Goal: Task Accomplishment & Management: Complete application form

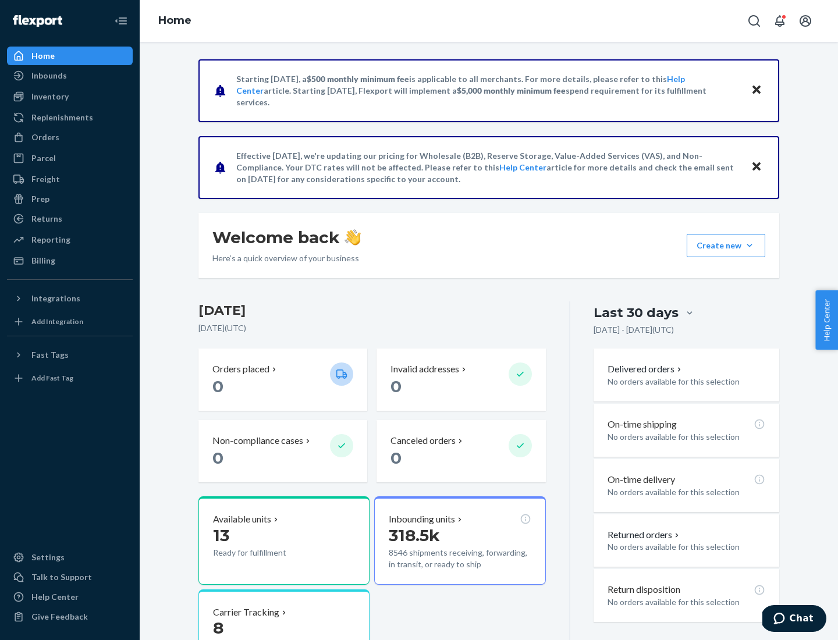
click at [749, 246] on button "Create new Create new inbound Create new order Create new product" at bounding box center [726, 245] width 79 height 23
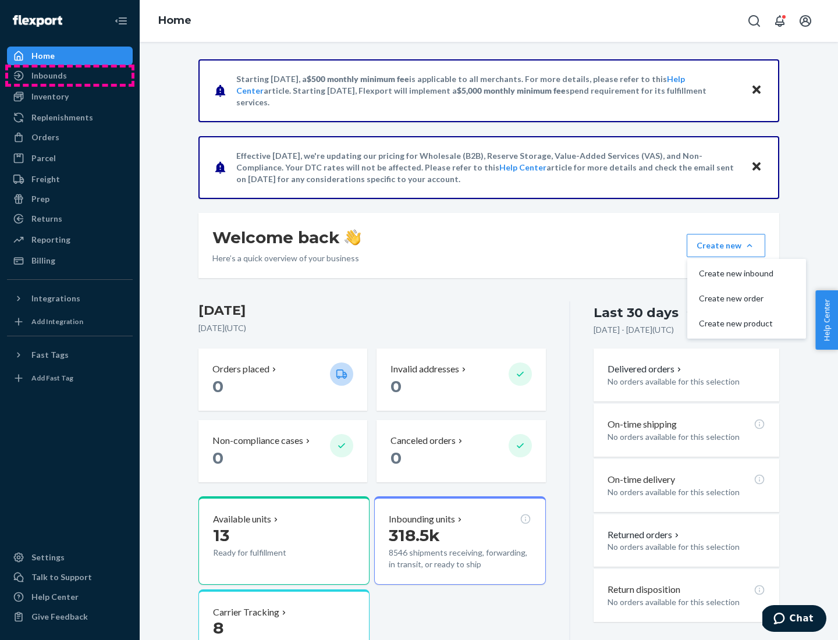
click at [70, 76] on div "Inbounds" at bounding box center [69, 75] width 123 height 16
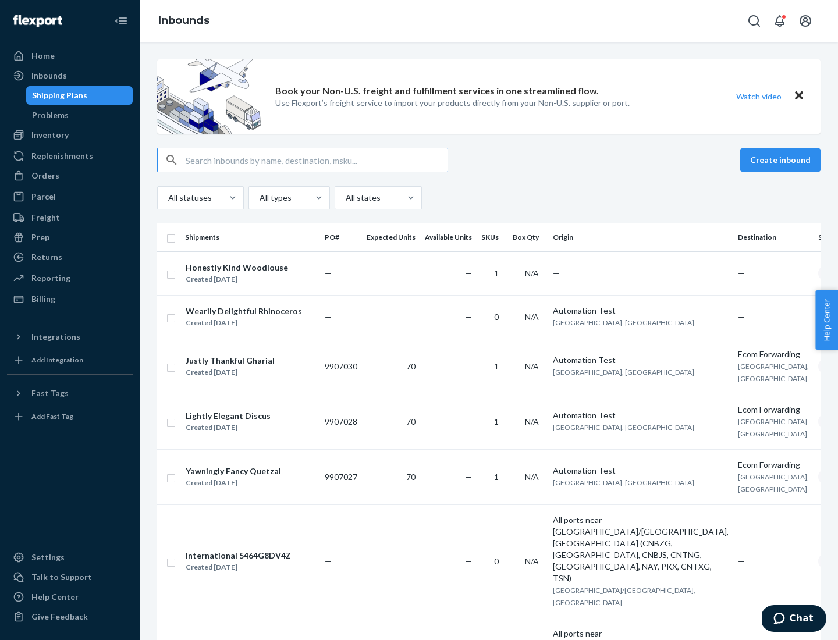
click at [782, 160] on button "Create inbound" at bounding box center [780, 159] width 80 height 23
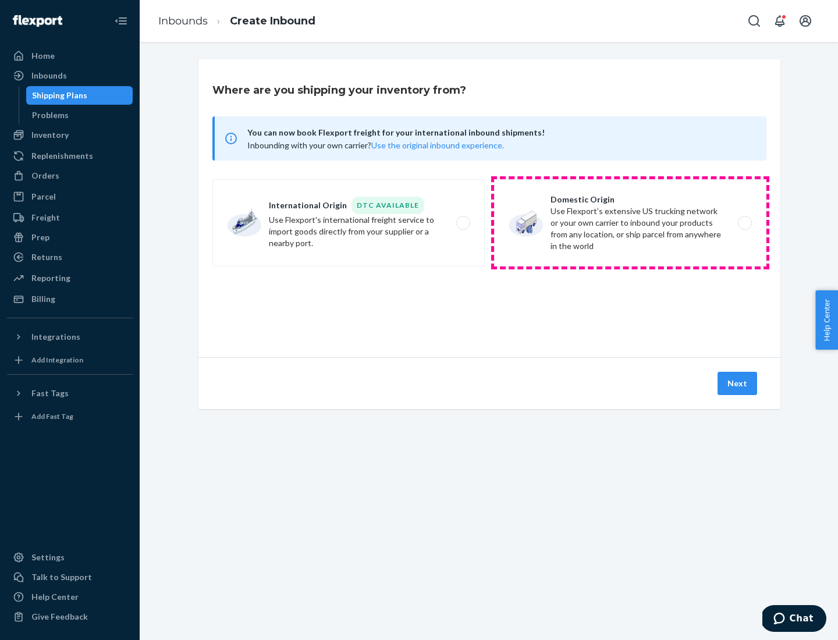
click at [630, 223] on label "Domestic Origin Use Flexport’s extensive US trucking network or your own carrie…" at bounding box center [630, 222] width 272 height 87
click at [744, 223] on input "Domestic Origin Use Flexport’s extensive US trucking network or your own carrie…" at bounding box center [748, 223] width 8 height 8
radio input "true"
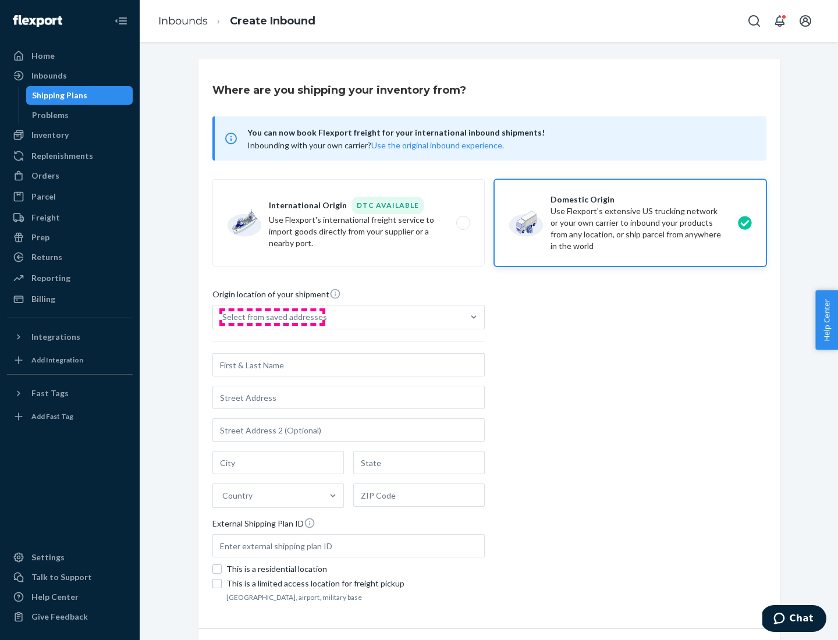
click at [272, 317] on div "Select from saved addresses" at bounding box center [274, 317] width 105 height 12
click at [223, 317] on input "Select from saved addresses" at bounding box center [222, 317] width 1 height 12
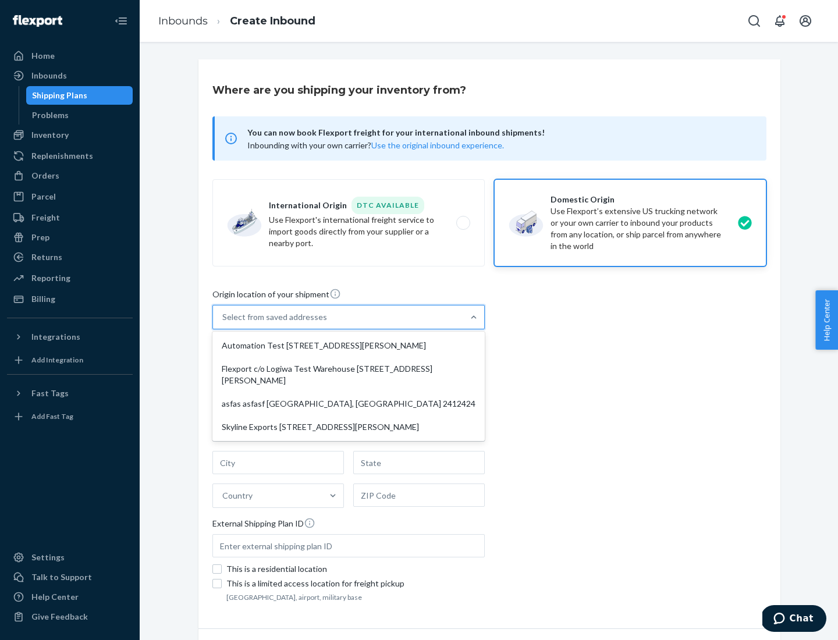
scroll to position [5, 0]
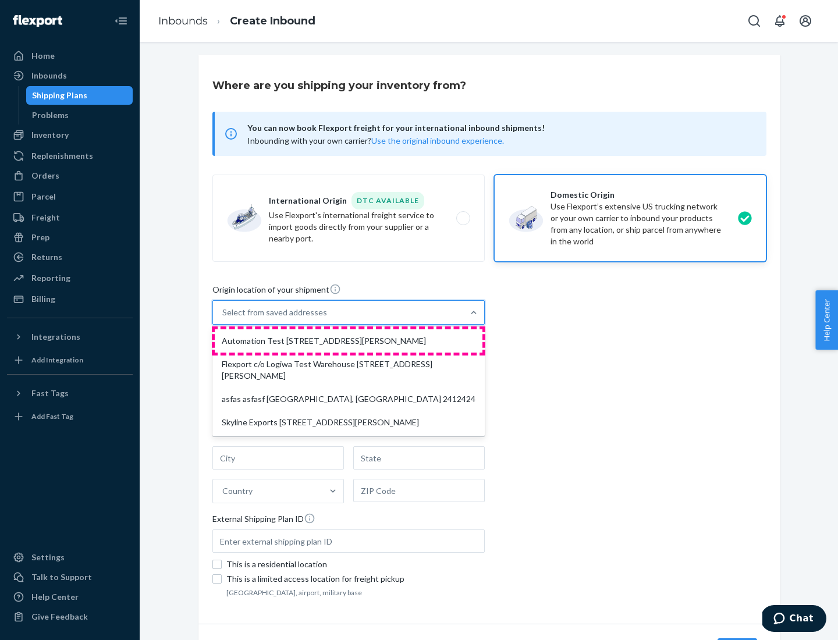
click at [349, 341] on div "Automation Test [STREET_ADDRESS][PERSON_NAME]" at bounding box center [349, 340] width 268 height 23
click at [223, 318] on input "option Automation Test [STREET_ADDRESS][PERSON_NAME] focused, 1 of 4. 4 results…" at bounding box center [222, 313] width 1 height 12
type input "Automation Test"
type input "9th Floor"
type input "[GEOGRAPHIC_DATA]"
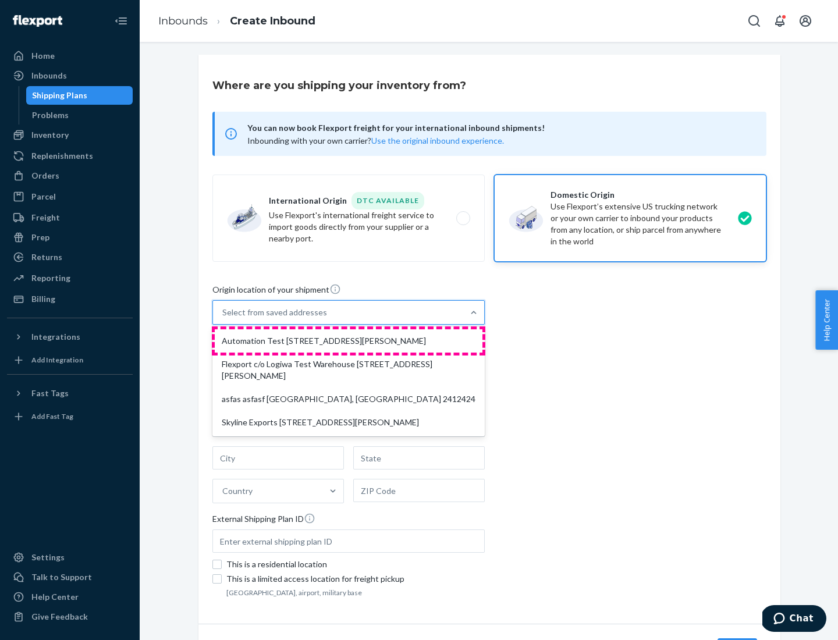
type input "CA"
type input "94104"
type input "[STREET_ADDRESS][PERSON_NAME]"
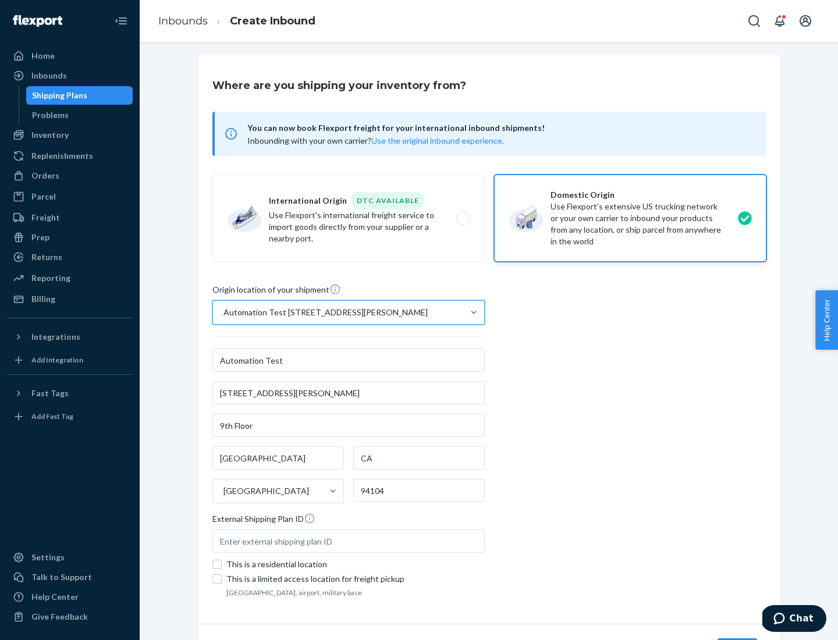
scroll to position [68, 0]
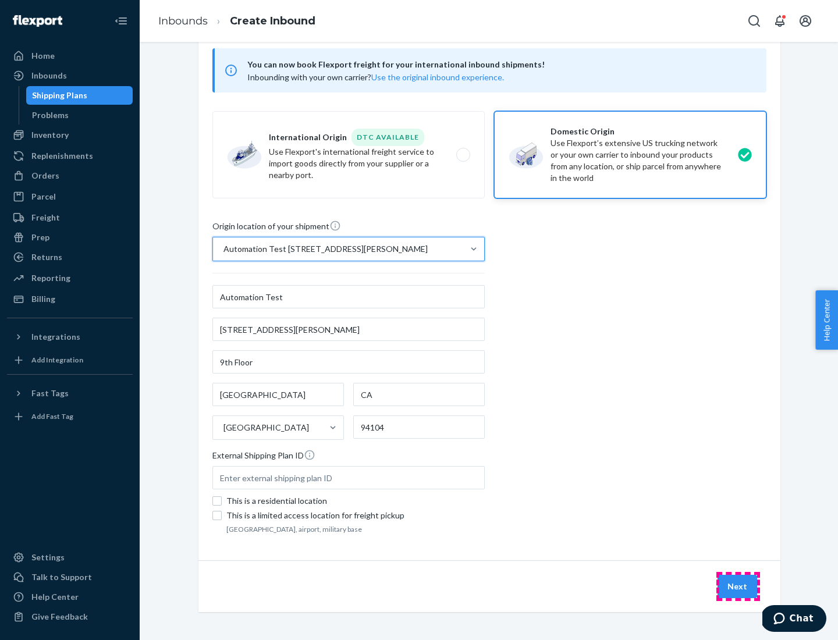
click at [738, 587] on button "Next" at bounding box center [737, 586] width 40 height 23
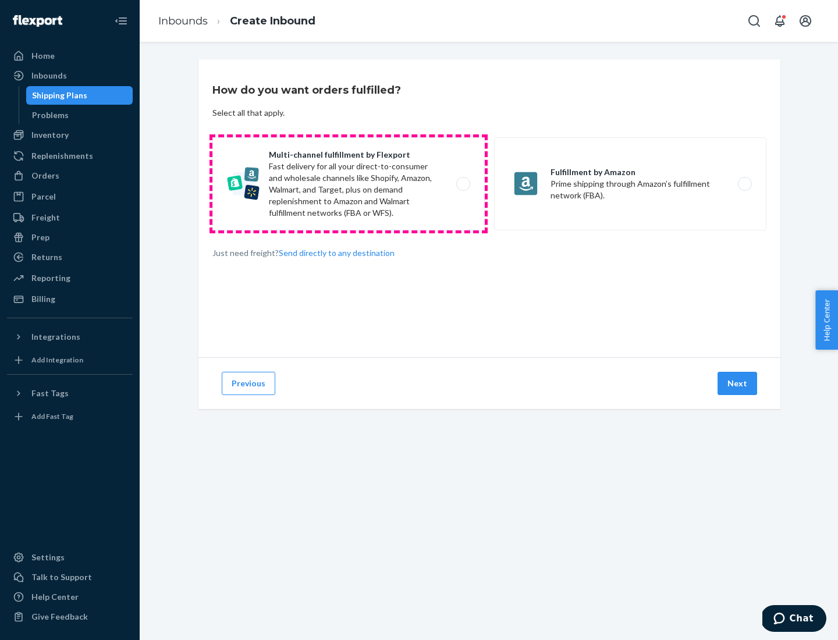
click at [349, 184] on label "Multi-channel fulfillment by Flexport Fast delivery for all your direct-to-cons…" at bounding box center [348, 183] width 272 height 93
click at [463, 184] on input "Multi-channel fulfillment by Flexport Fast delivery for all your direct-to-cons…" at bounding box center [467, 184] width 8 height 8
radio input "true"
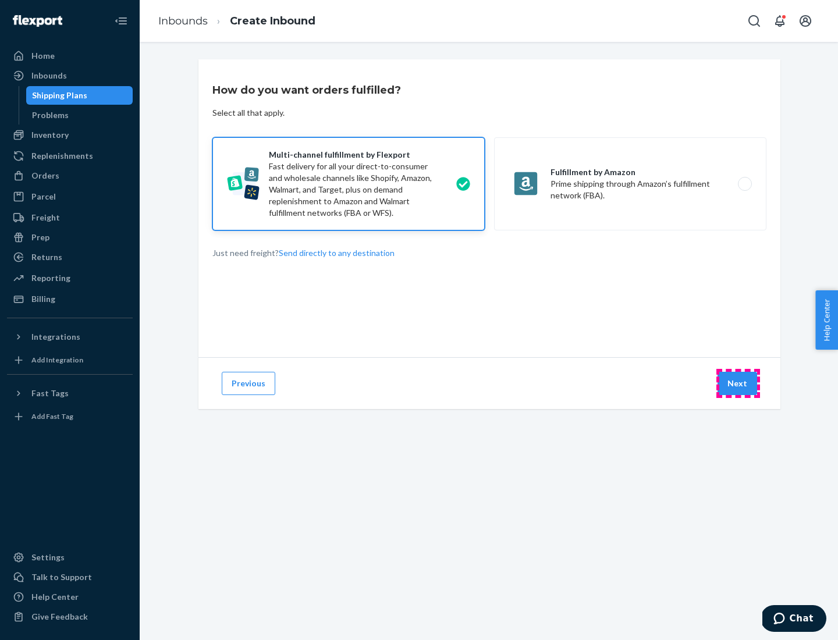
click at [738, 383] on button "Next" at bounding box center [737, 383] width 40 height 23
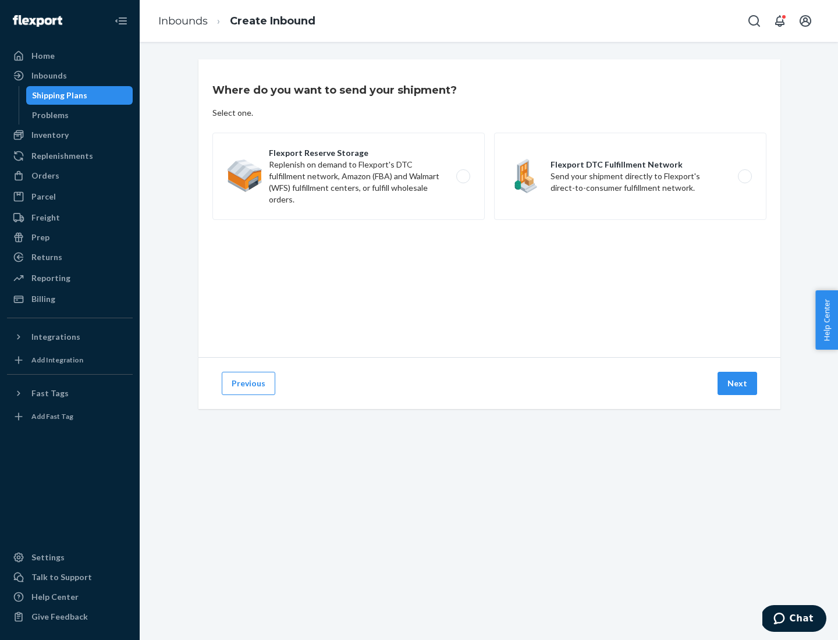
click at [630, 176] on label "Flexport DTC Fulfillment Network Send your shipment directly to Flexport's dire…" at bounding box center [630, 176] width 272 height 87
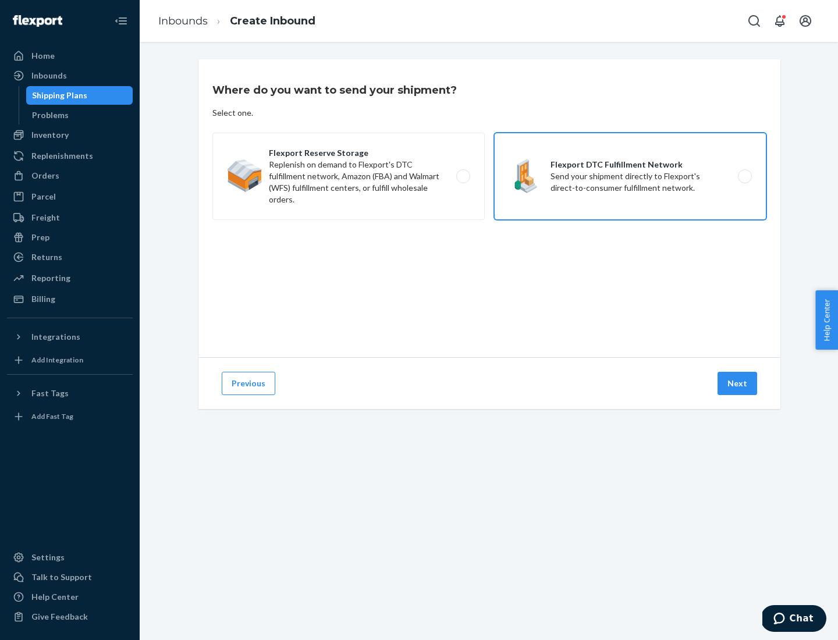
click at [744, 176] on input "Flexport DTC Fulfillment Network Send your shipment directly to Flexport's dire…" at bounding box center [748, 177] width 8 height 8
radio input "true"
click at [738, 383] on button "Next" at bounding box center [737, 383] width 40 height 23
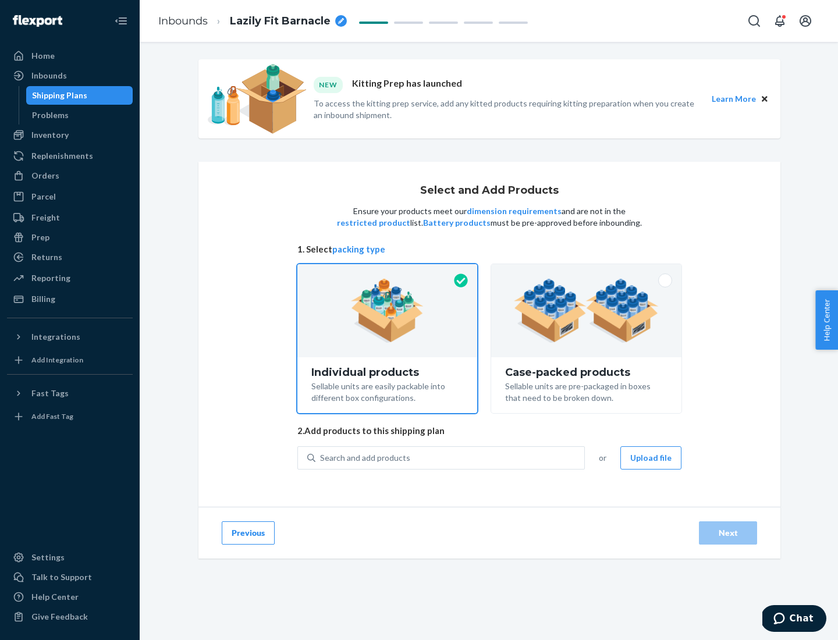
click at [587, 311] on img at bounding box center [586, 311] width 145 height 64
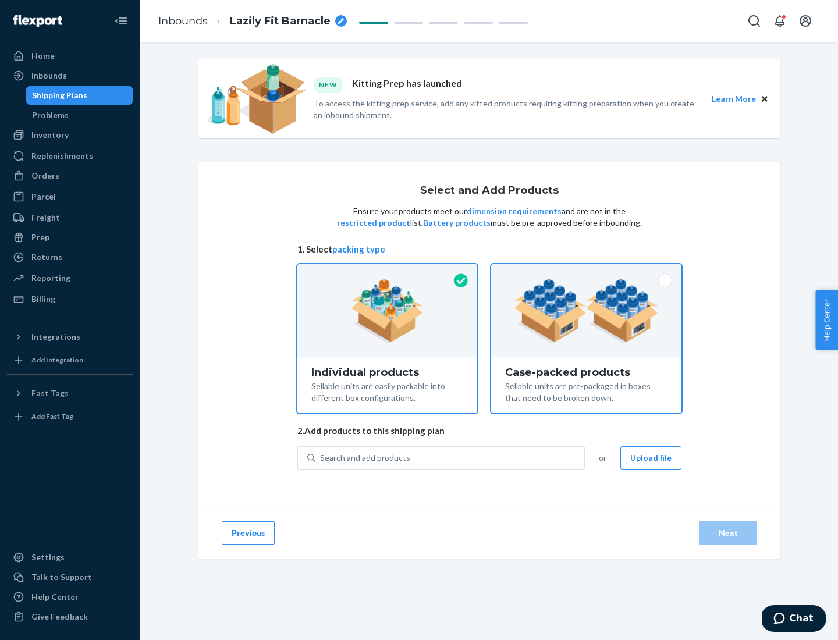
click at [587, 272] on input "Case-packed products Sellable units are pre-packaged in boxes that need to be b…" at bounding box center [586, 268] width 8 height 8
radio input "true"
radio input "false"
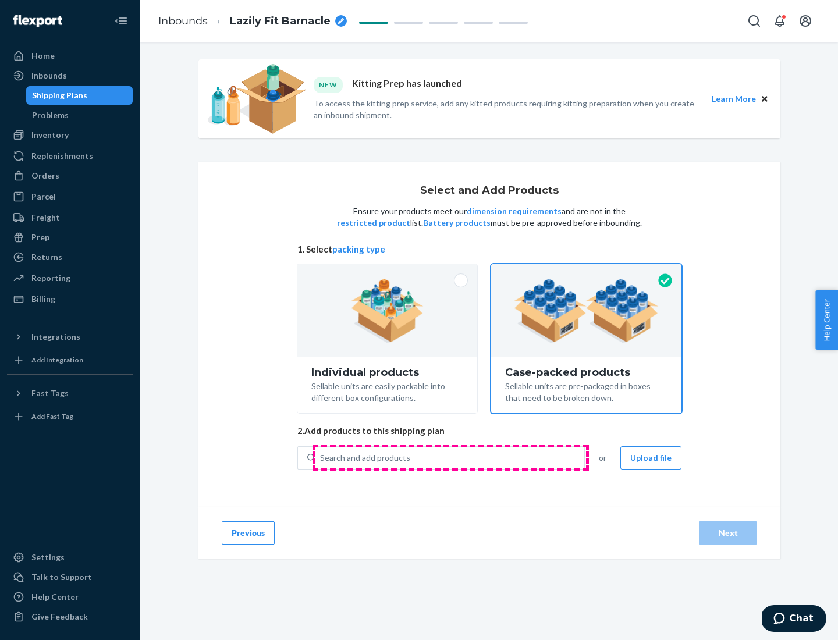
click at [450, 457] on div "Search and add products" at bounding box center [449, 457] width 269 height 21
click at [321, 457] on input "Search and add products" at bounding box center [320, 458] width 1 height 12
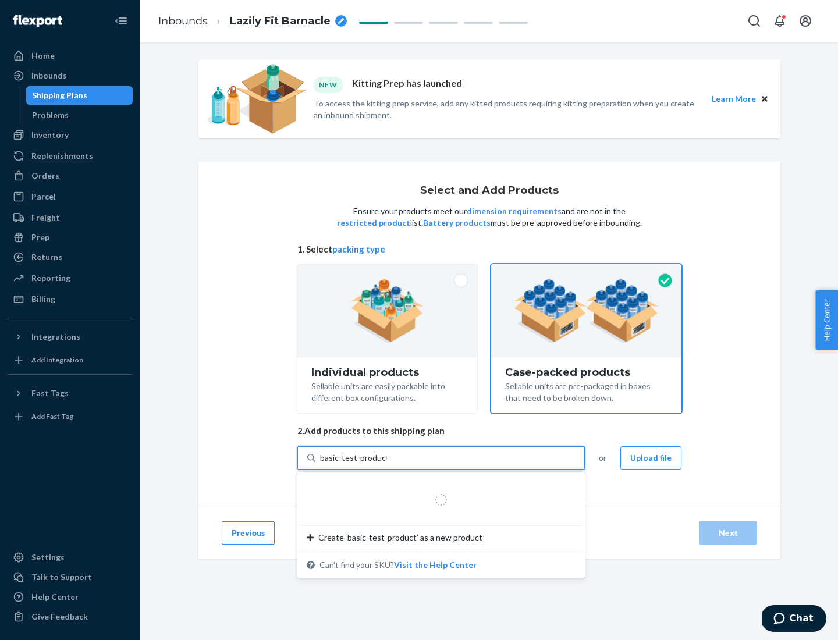
type input "basic-test-product-1"
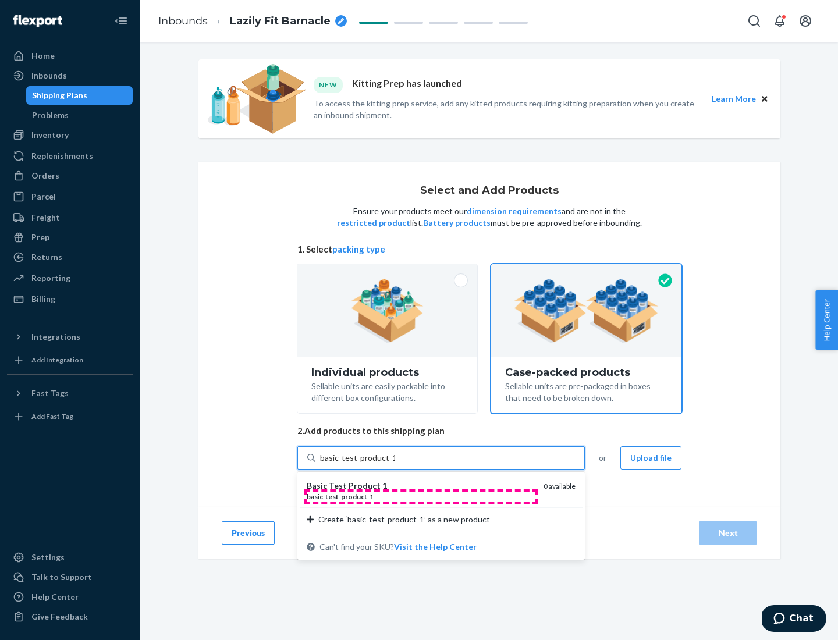
click at [421, 496] on div "basic - test - product - 1" at bounding box center [421, 497] width 228 height 10
click at [394, 464] on input "basic-test-product-1" at bounding box center [357, 458] width 74 height 12
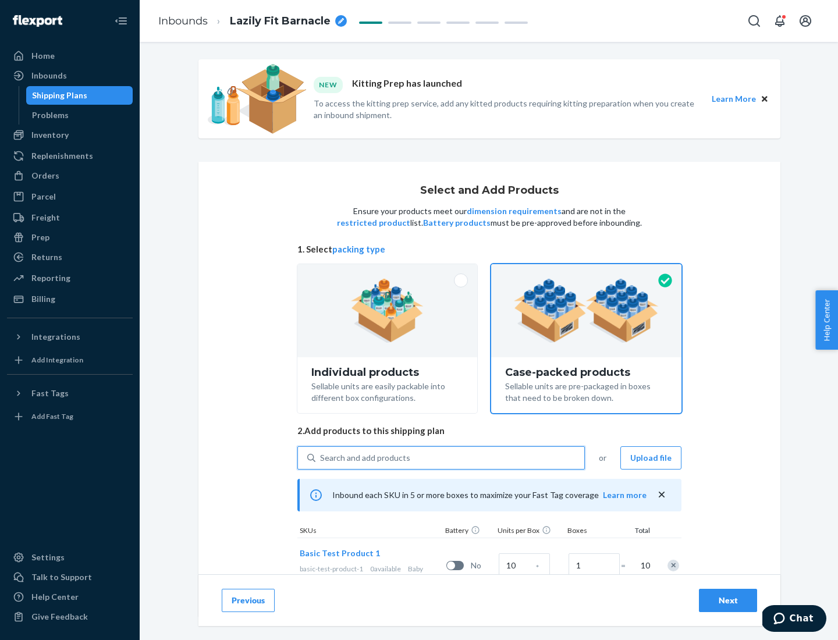
scroll to position [42, 0]
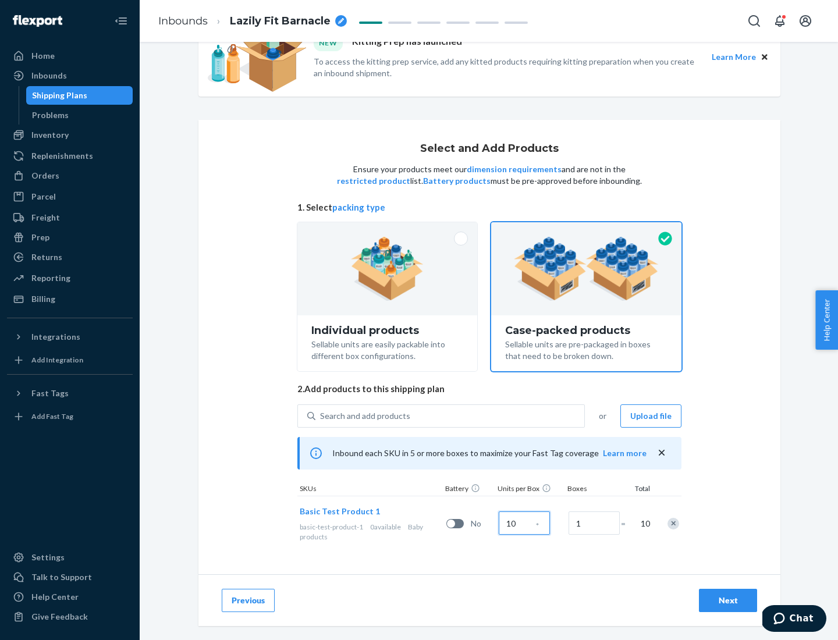
type input "10"
type input "7"
click at [728, 600] on div "Next" at bounding box center [728, 601] width 38 height 12
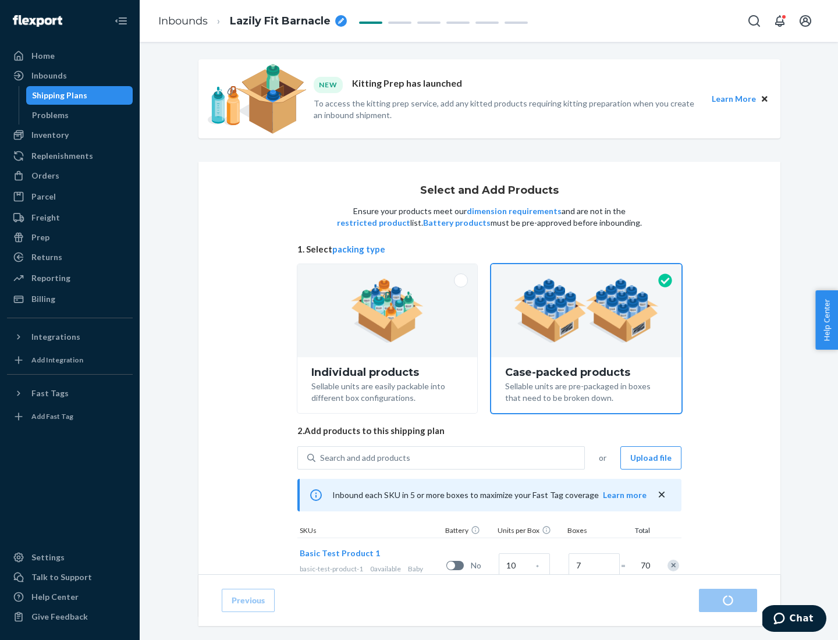
radio input "true"
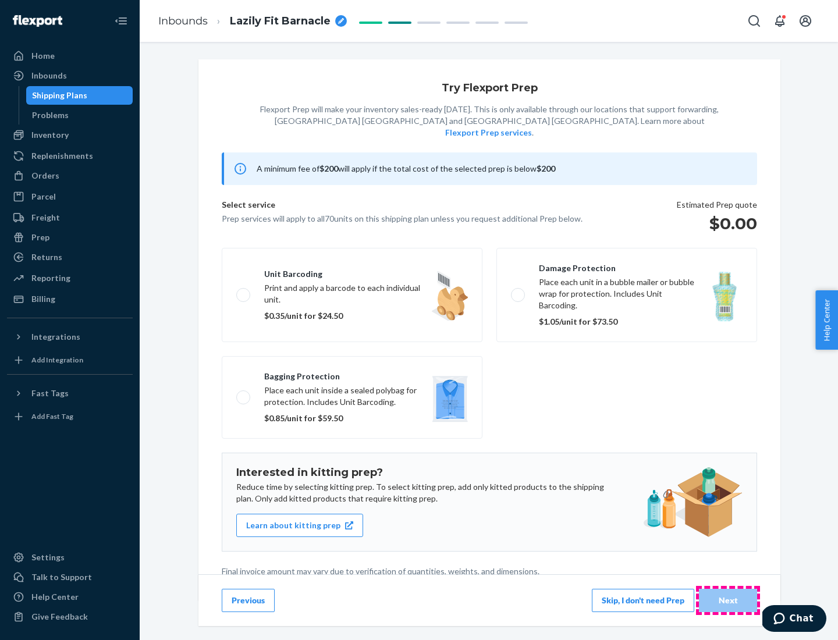
scroll to position [3, 0]
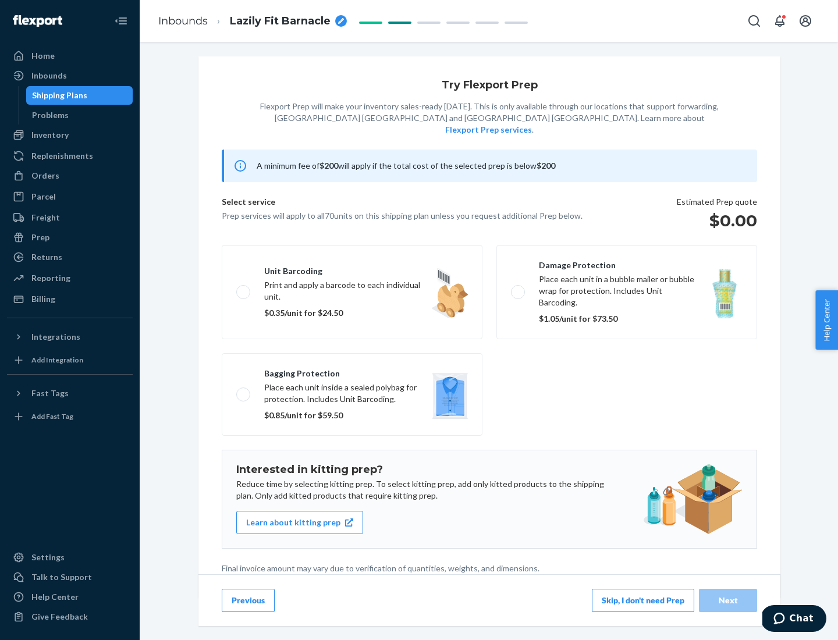
click at [352, 371] on label "Bagging protection Place each unit inside a sealed polybag for protection. Incl…" at bounding box center [352, 394] width 261 height 83
click at [244, 390] on input "Bagging protection Place each unit inside a sealed polybag for protection. Incl…" at bounding box center [240, 394] width 8 height 8
checkbox input "true"
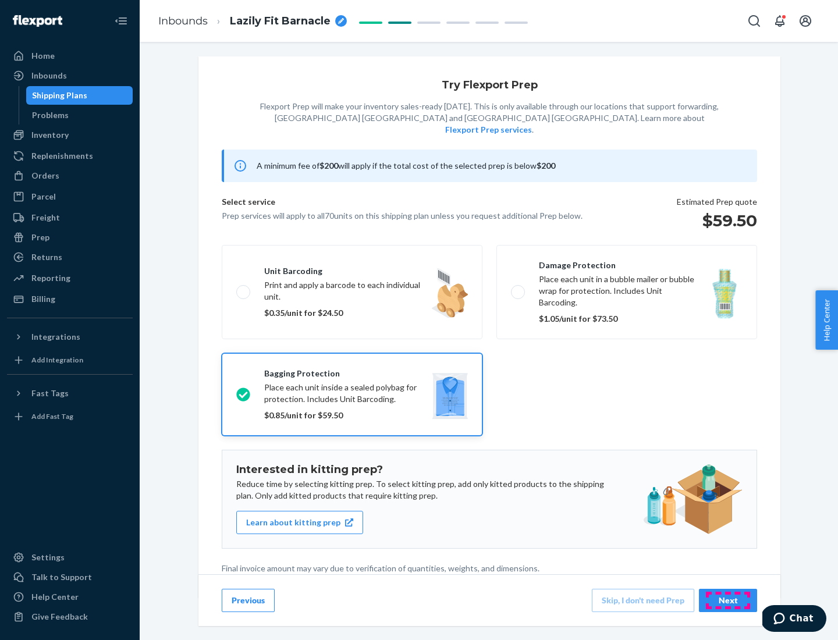
click at [728, 600] on div "Next" at bounding box center [728, 601] width 38 height 12
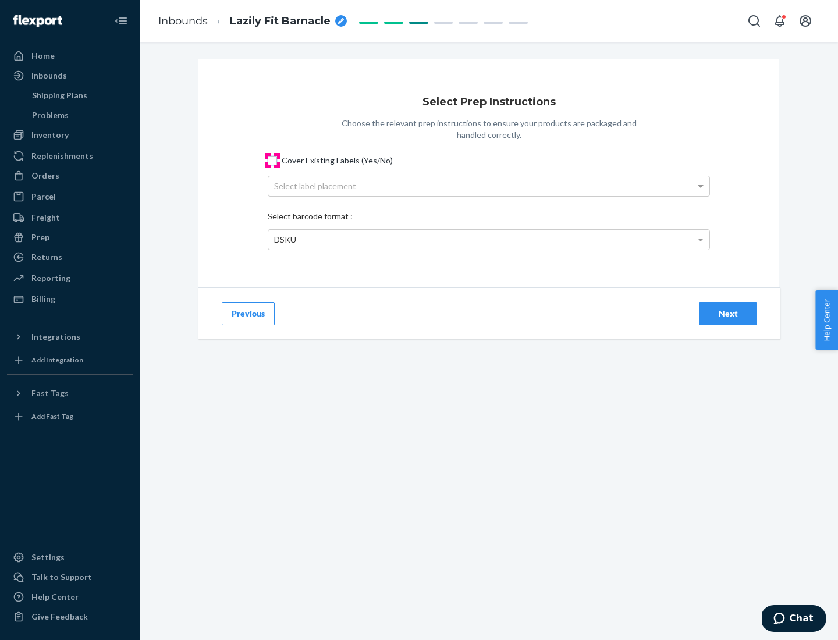
click at [272, 160] on input "Cover Existing Labels (Yes/No)" at bounding box center [272, 160] width 9 height 9
checkbox input "true"
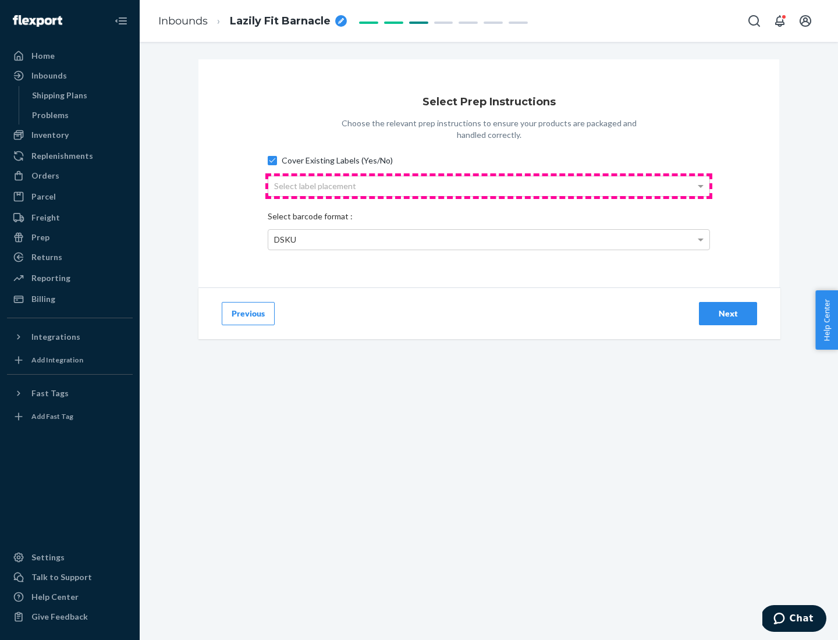
click at [489, 186] on div "Select label placement" at bounding box center [488, 186] width 441 height 20
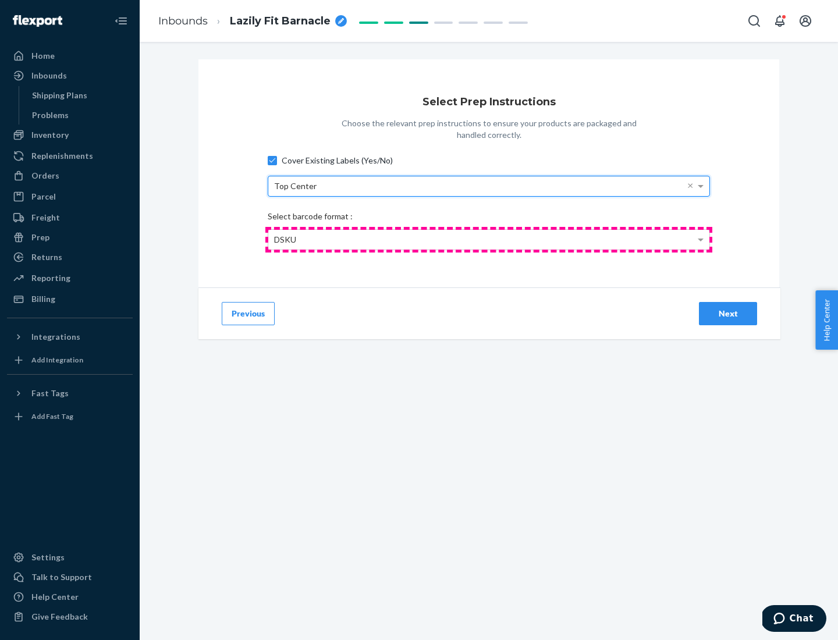
click at [489, 239] on div "DSKU" at bounding box center [488, 240] width 441 height 20
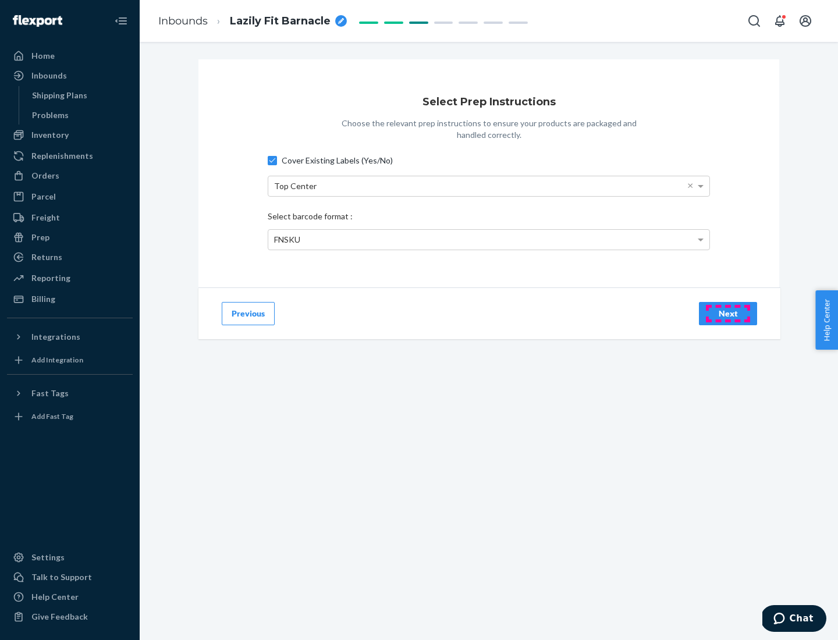
click at [728, 313] on div "Next" at bounding box center [728, 314] width 38 height 12
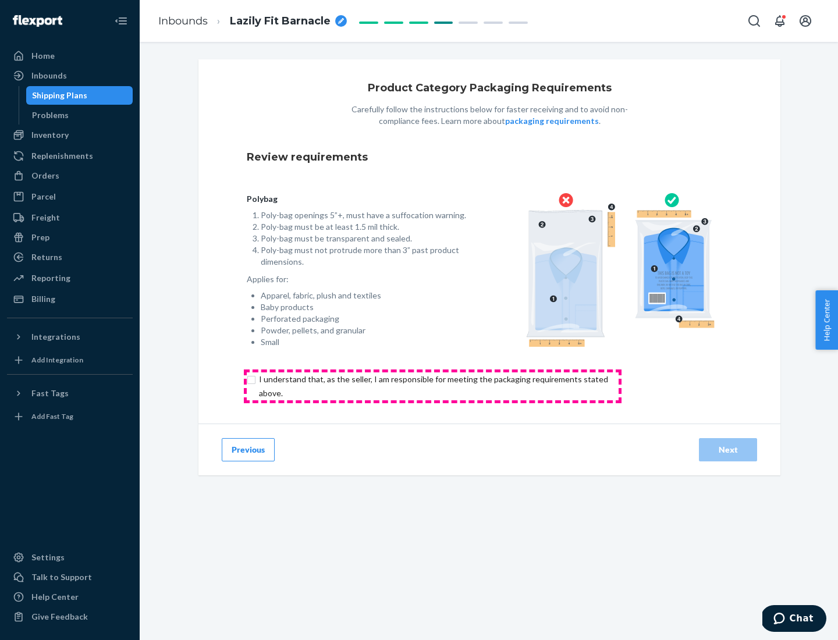
click at [432, 386] on input "checkbox" at bounding box center [440, 386] width 387 height 28
checkbox input "true"
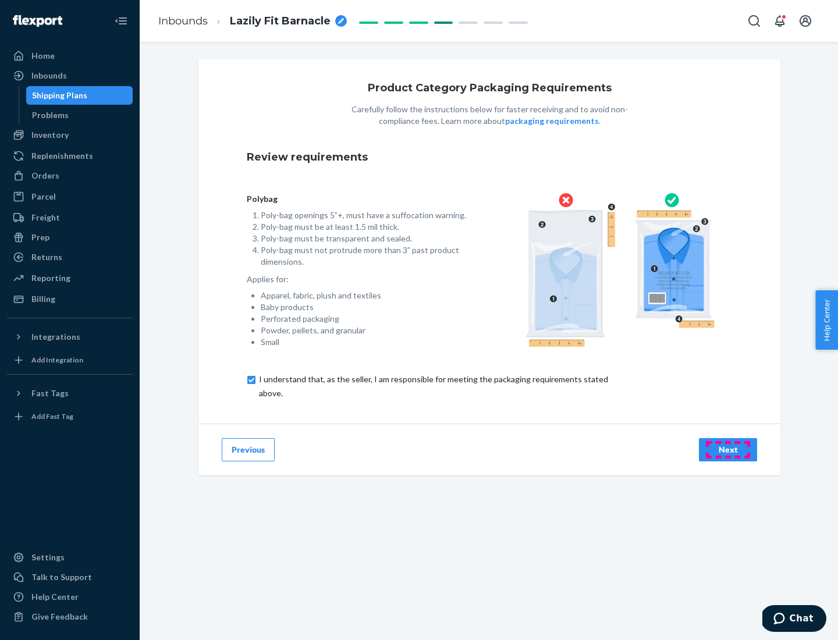
click at [728, 449] on div "Next" at bounding box center [728, 450] width 38 height 12
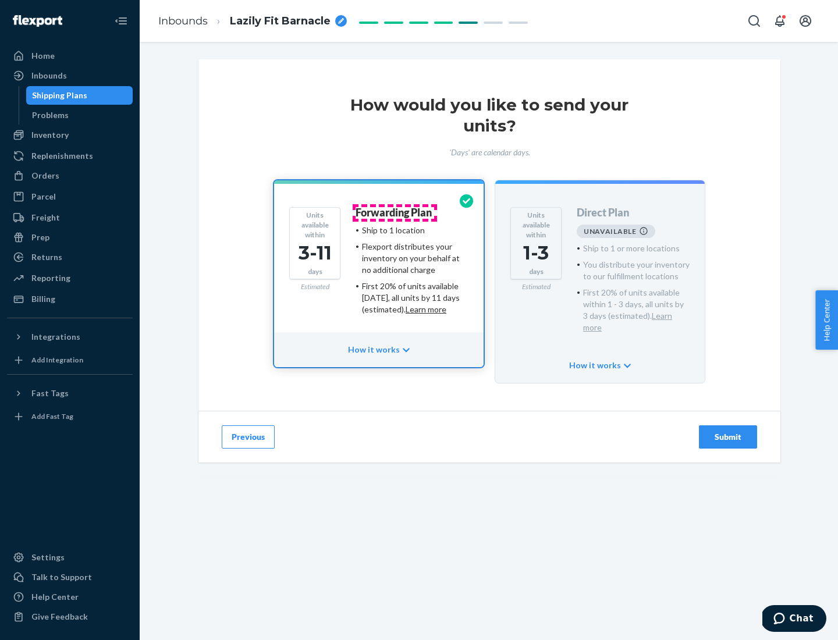
click at [394, 212] on h4 "Forwarding Plan" at bounding box center [394, 213] width 76 height 12
click at [728, 431] on div "Submit" at bounding box center [728, 437] width 38 height 12
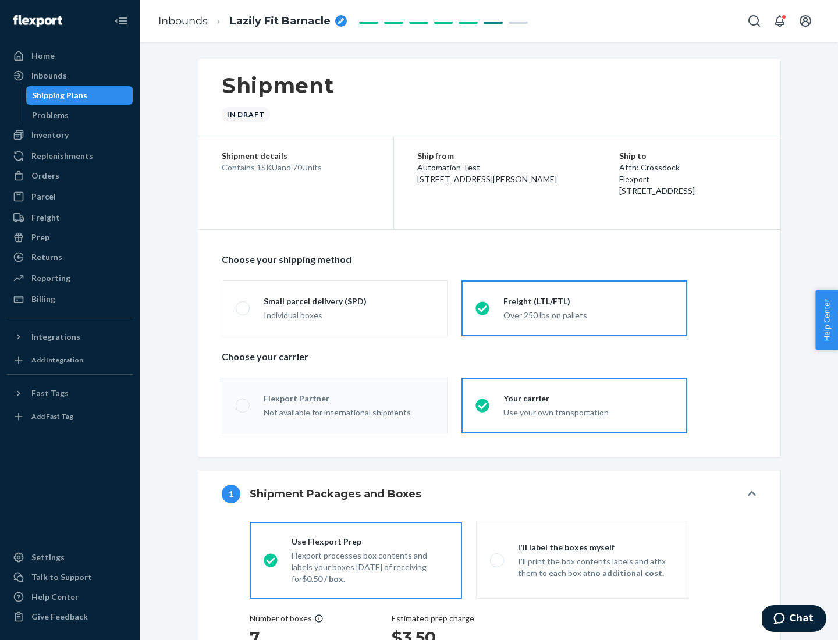
radio input "true"
radio input "false"
radio input "true"
radio input "false"
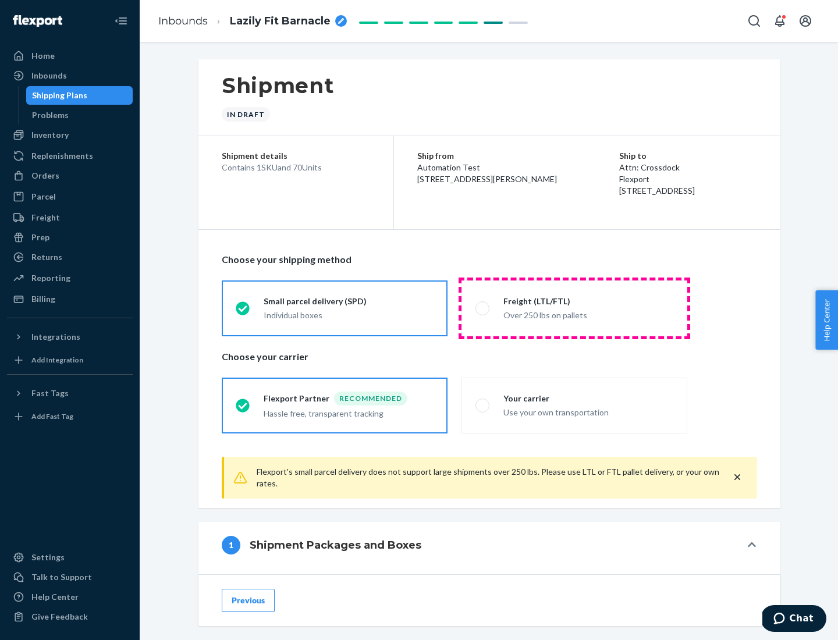
click at [574, 308] on div "Over 250 lbs on pallets" at bounding box center [588, 314] width 170 height 14
click at [483, 308] on input "Freight (LTL/FTL) Over 250 lbs on pallets" at bounding box center [479, 308] width 8 height 8
radio input "true"
radio input "false"
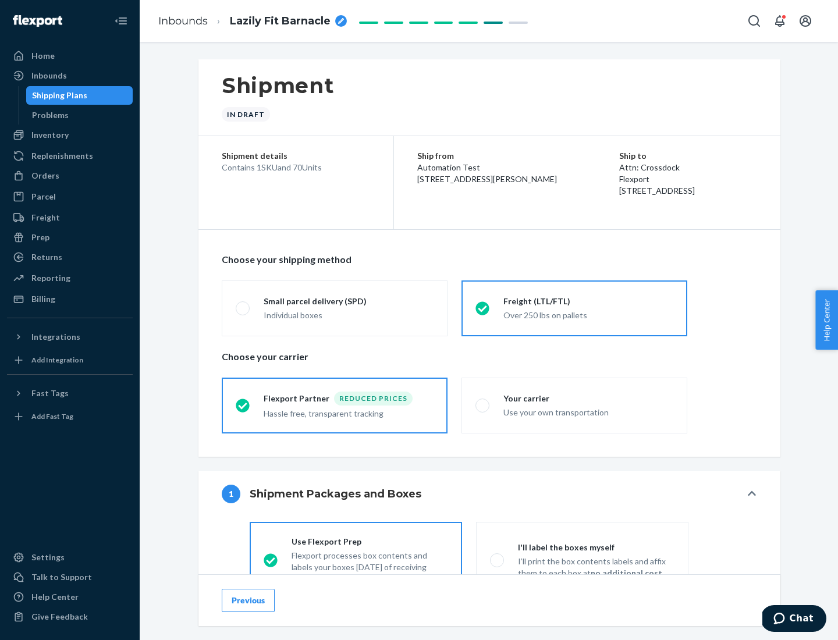
scroll to position [65, 0]
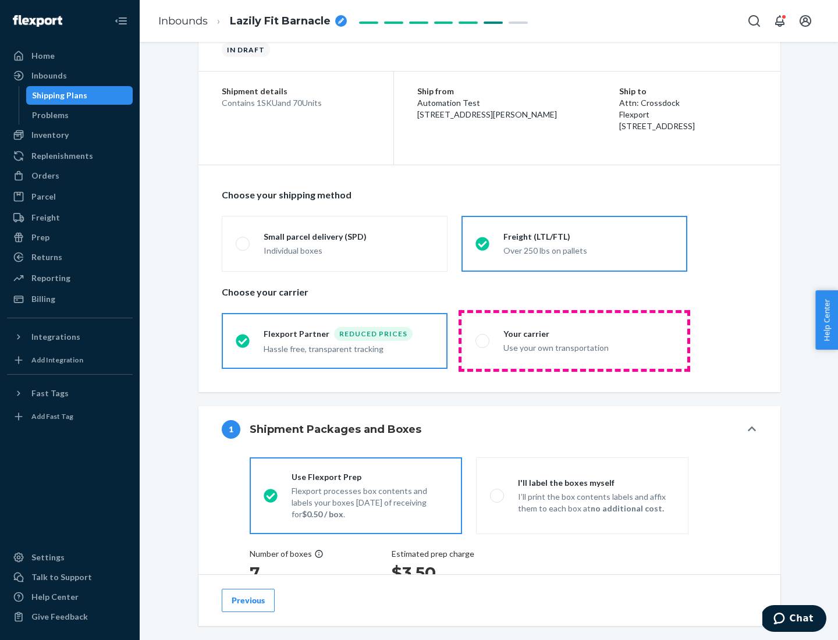
click at [574, 340] on div "Use your own transportation" at bounding box center [588, 347] width 170 height 14
click at [483, 340] on input "Your carrier Use your own transportation" at bounding box center [479, 341] width 8 height 8
radio input "true"
radio input "false"
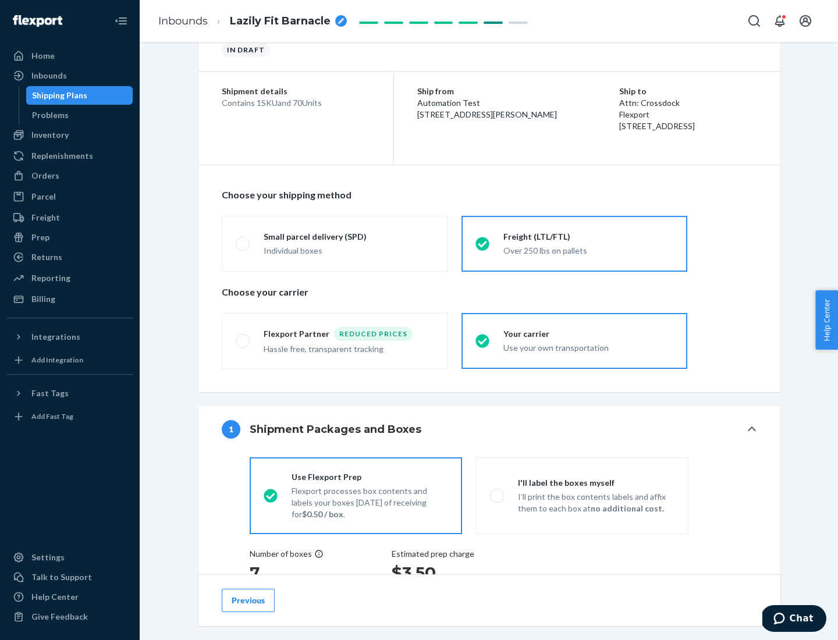
scroll to position [219, 0]
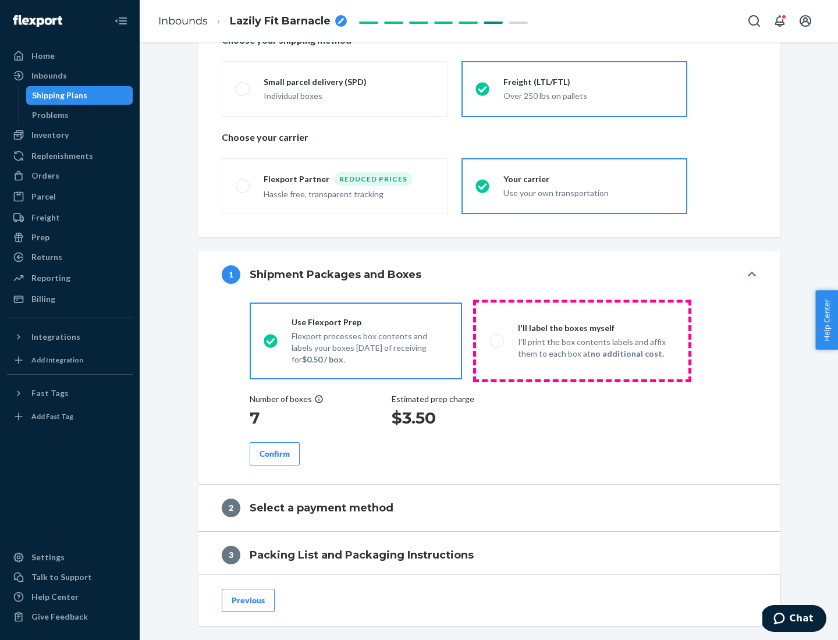
click at [582, 340] on p "I’ll print the box contents labels and affix them to each box at no additional …" at bounding box center [596, 347] width 157 height 23
click at [497, 340] on input "I'll label the boxes myself I’ll print the box contents labels and affix them t…" at bounding box center [494, 341] width 8 height 8
radio input "true"
radio input "false"
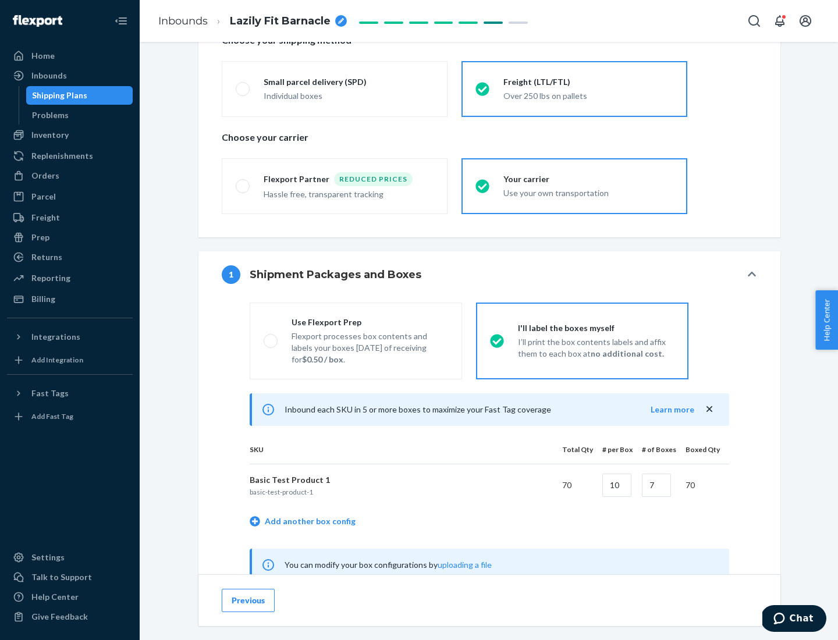
scroll to position [364, 0]
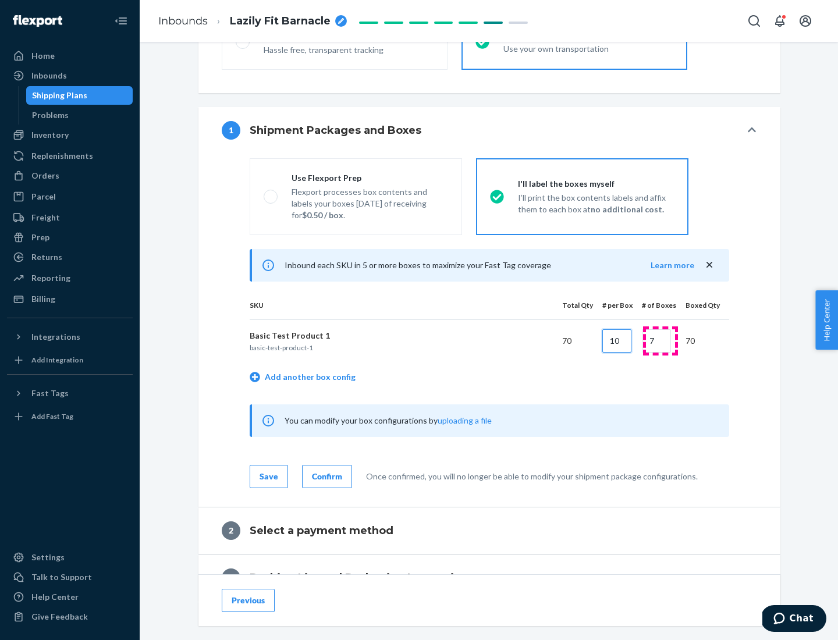
type input "10"
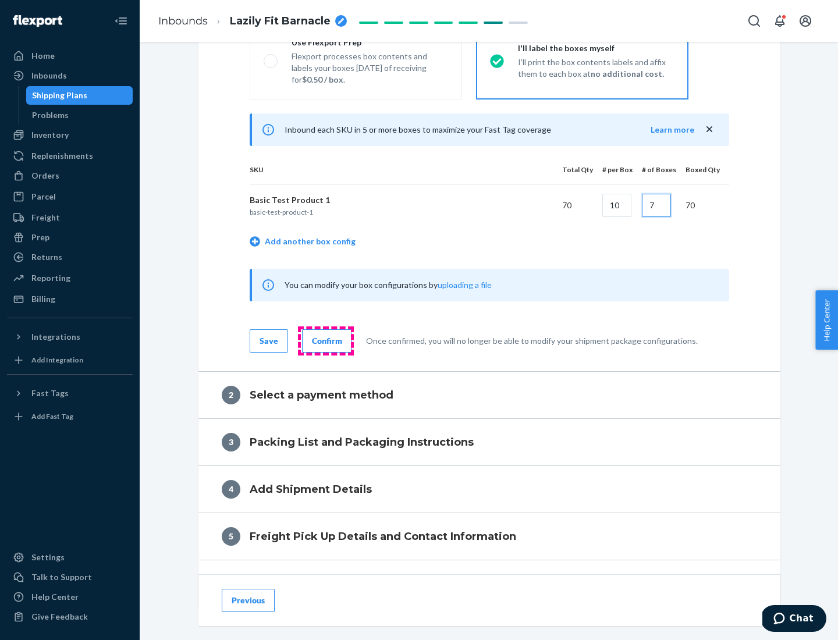
type input "7"
click at [325, 340] on div "Confirm" at bounding box center [327, 341] width 30 height 12
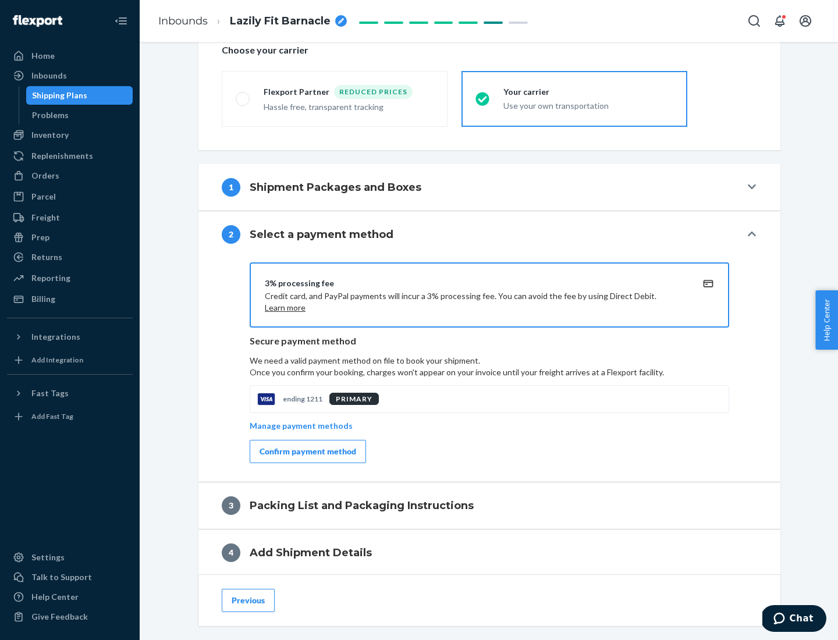
scroll to position [417, 0]
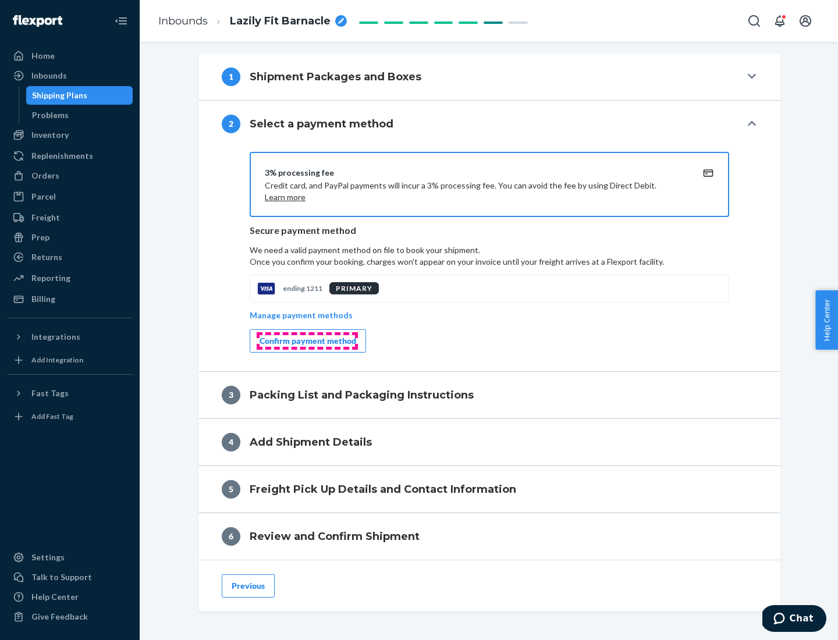
click at [307, 341] on div "Confirm payment method" at bounding box center [308, 341] width 97 height 12
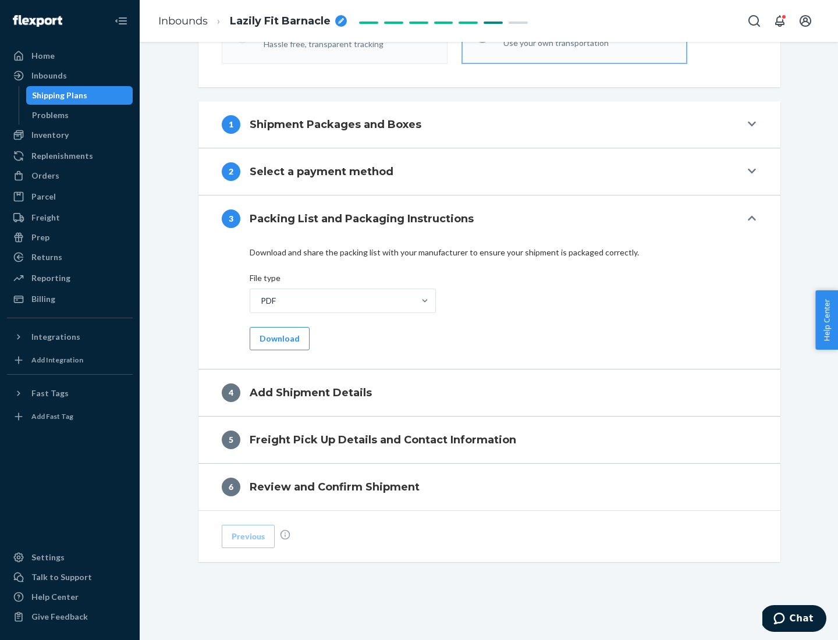
scroll to position [367, 0]
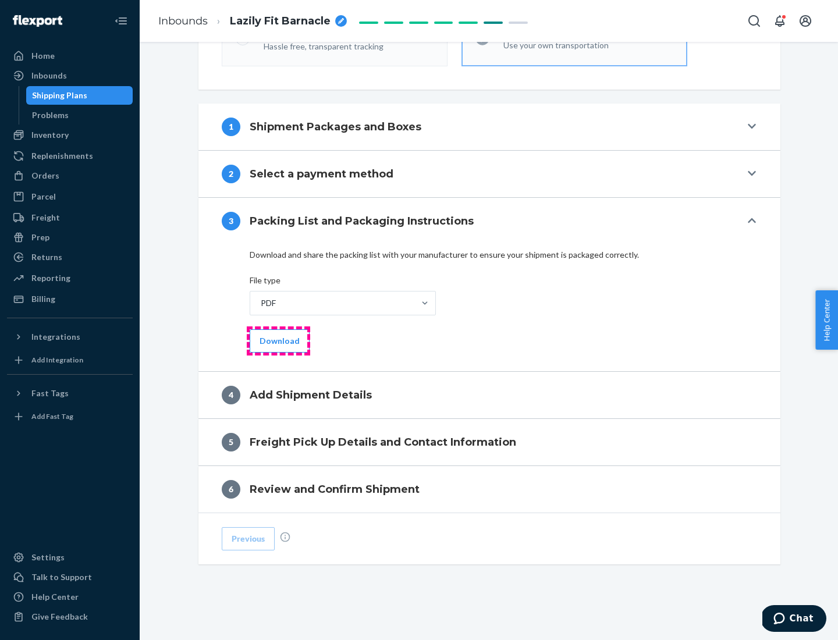
click at [278, 340] on button "Download" at bounding box center [280, 340] width 60 height 23
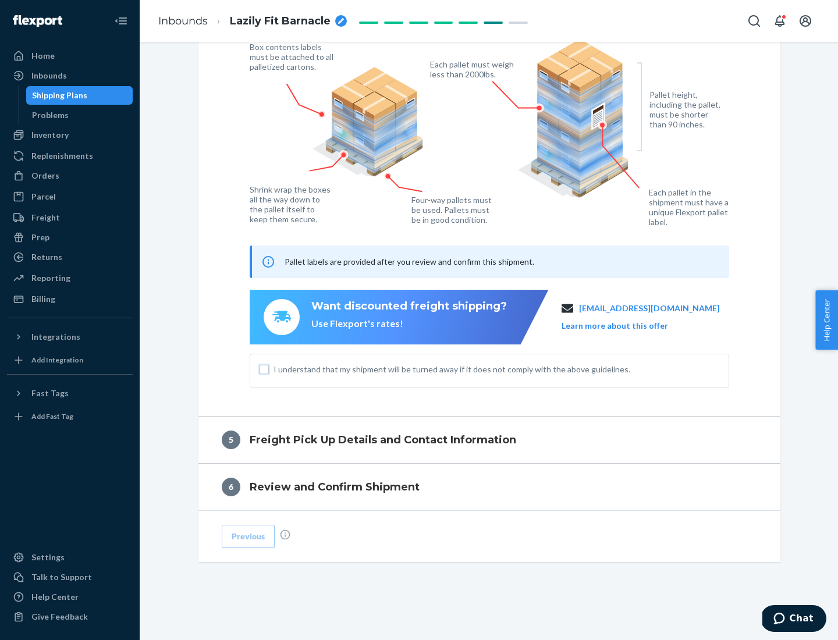
click at [264, 369] on input "I understand that my shipment will be turned away if it does not comply with th…" at bounding box center [264, 369] width 9 height 9
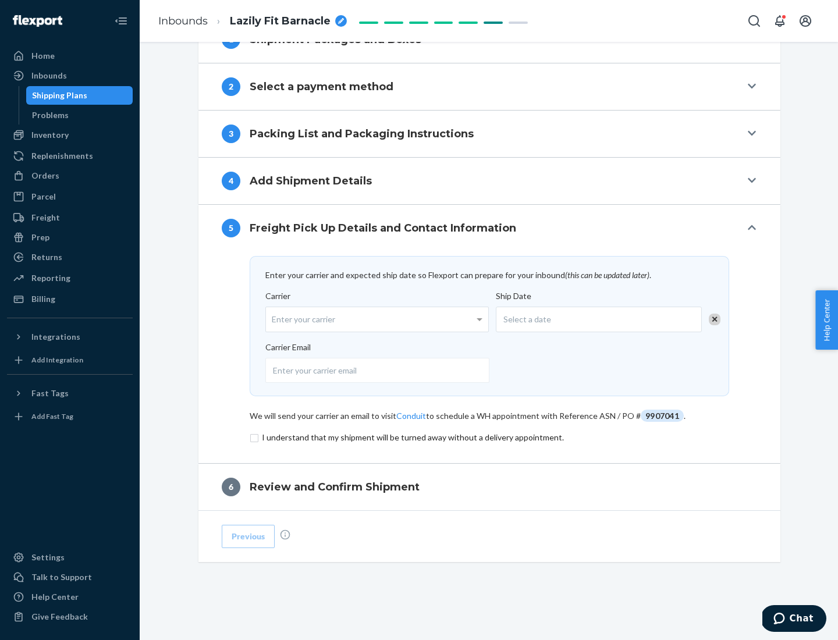
scroll to position [454, 0]
click at [489, 437] on input "checkbox" at bounding box center [489, 438] width 479 height 14
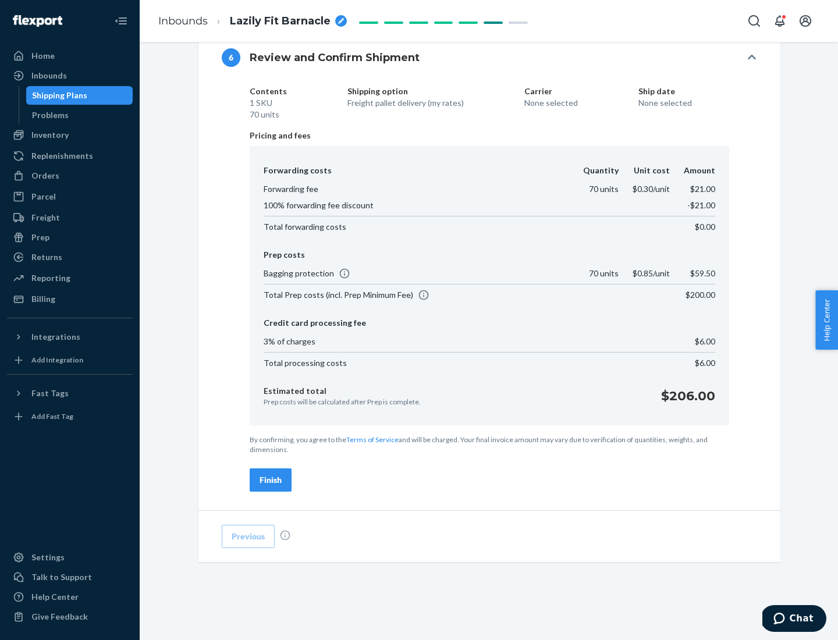
click at [271, 480] on div "Finish" at bounding box center [271, 480] width 22 height 12
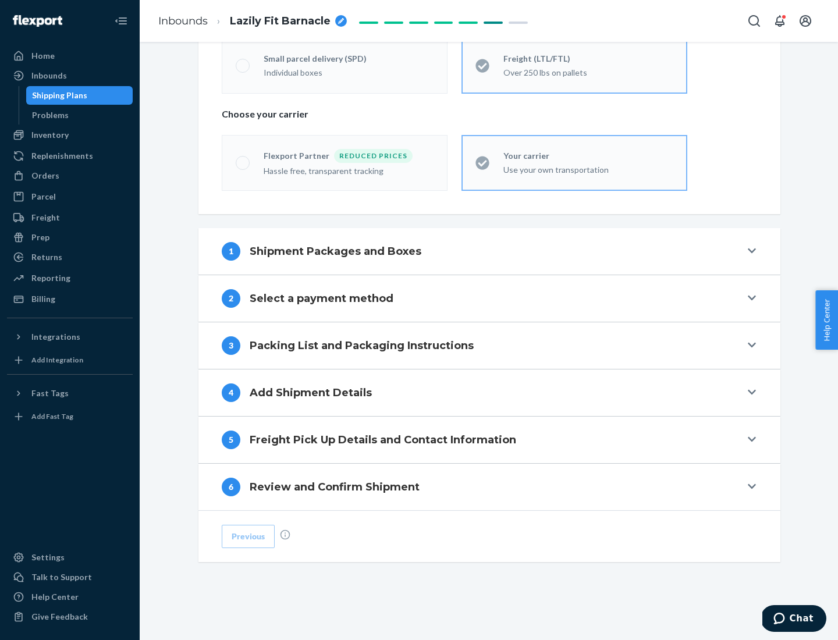
scroll to position [243, 0]
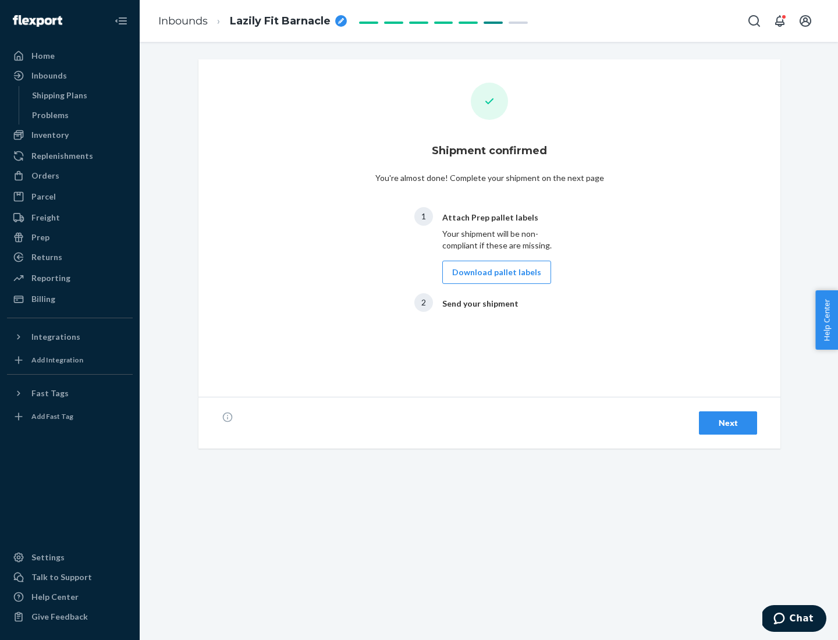
click at [493, 272] on button "Download pallet labels" at bounding box center [496, 272] width 109 height 23
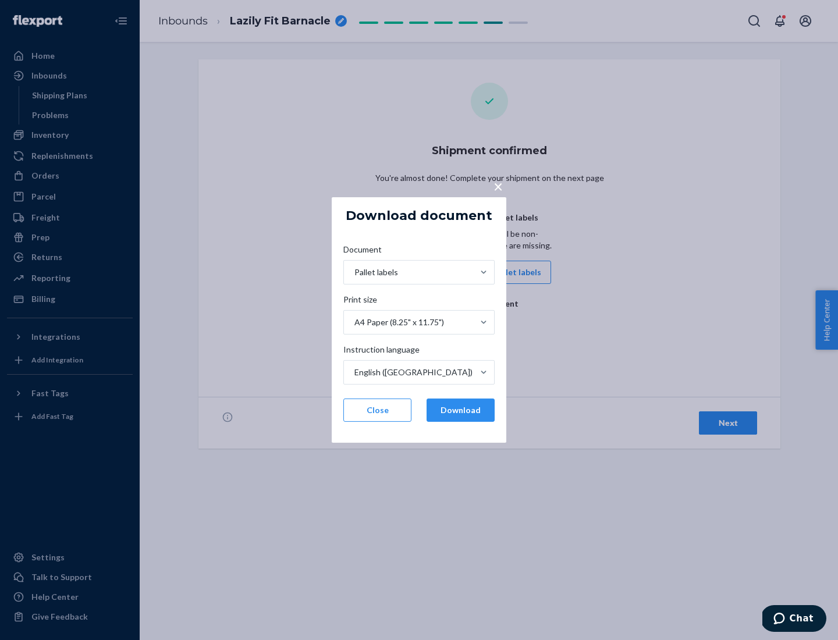
click at [460, 410] on button "Download" at bounding box center [460, 410] width 68 height 23
click at [497, 186] on span "×" at bounding box center [497, 186] width 9 height 20
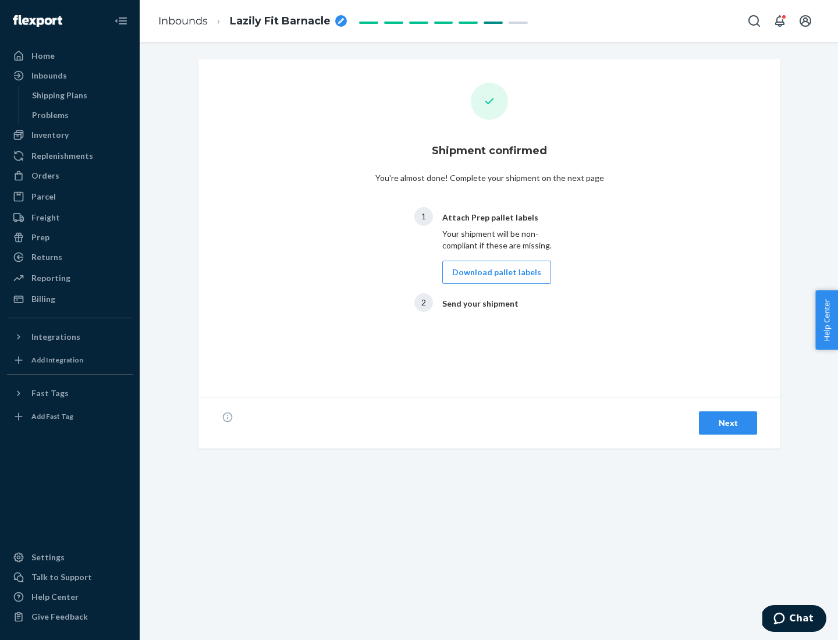
click at [728, 423] on div "Next" at bounding box center [728, 423] width 38 height 12
